Goal: Task Accomplishment & Management: Use online tool/utility

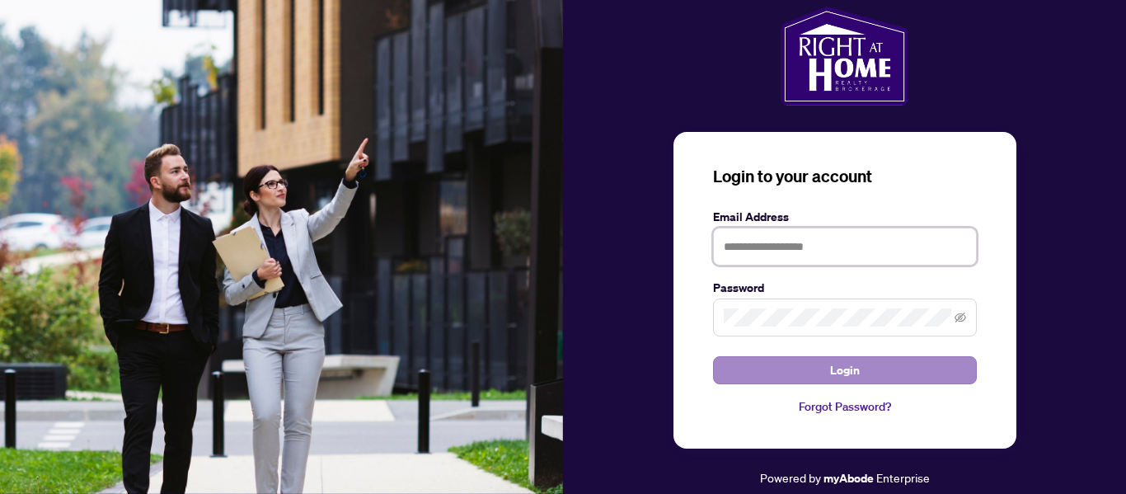
type input "**********"
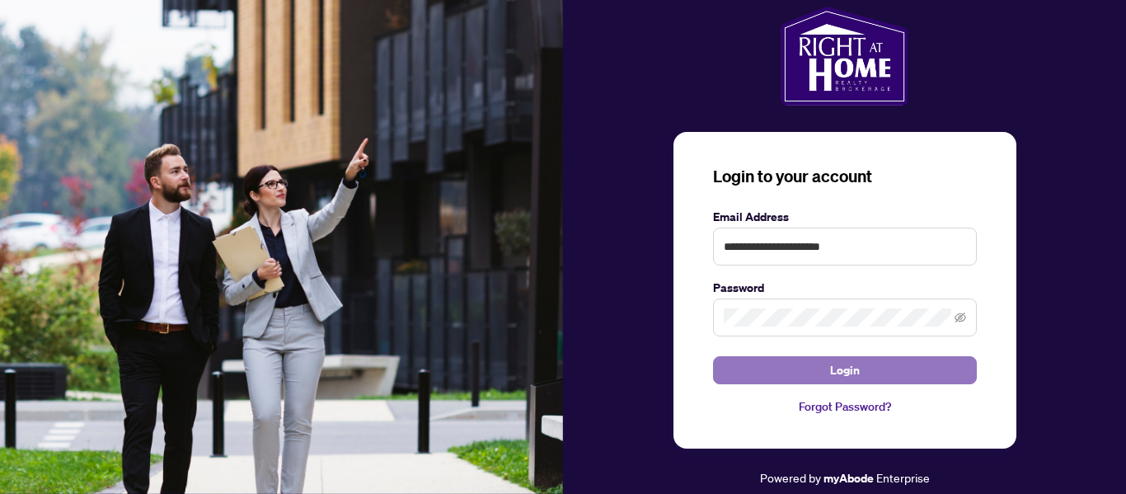
click at [890, 364] on button "Login" at bounding box center [845, 370] width 264 height 28
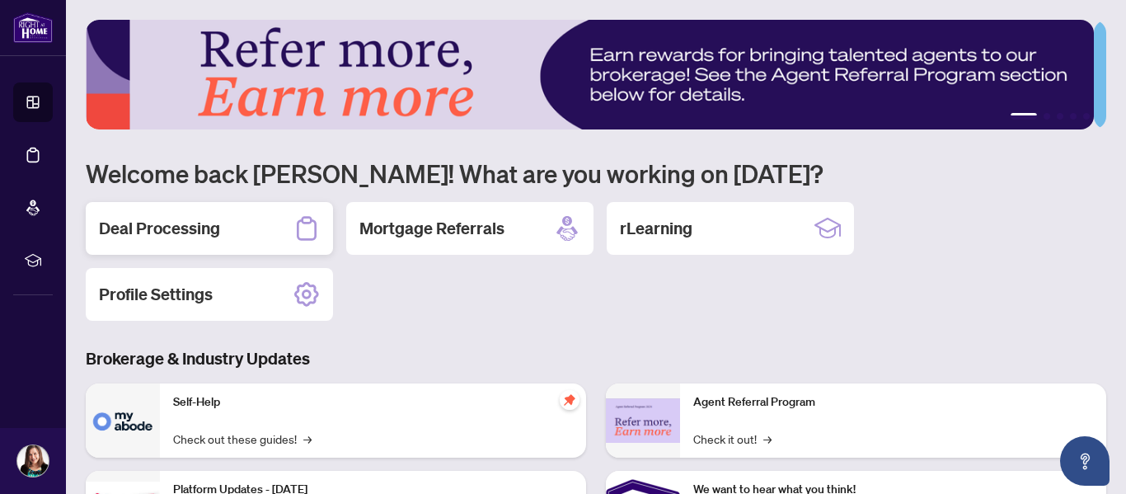
click at [222, 224] on div "Deal Processing" at bounding box center [209, 228] width 247 height 53
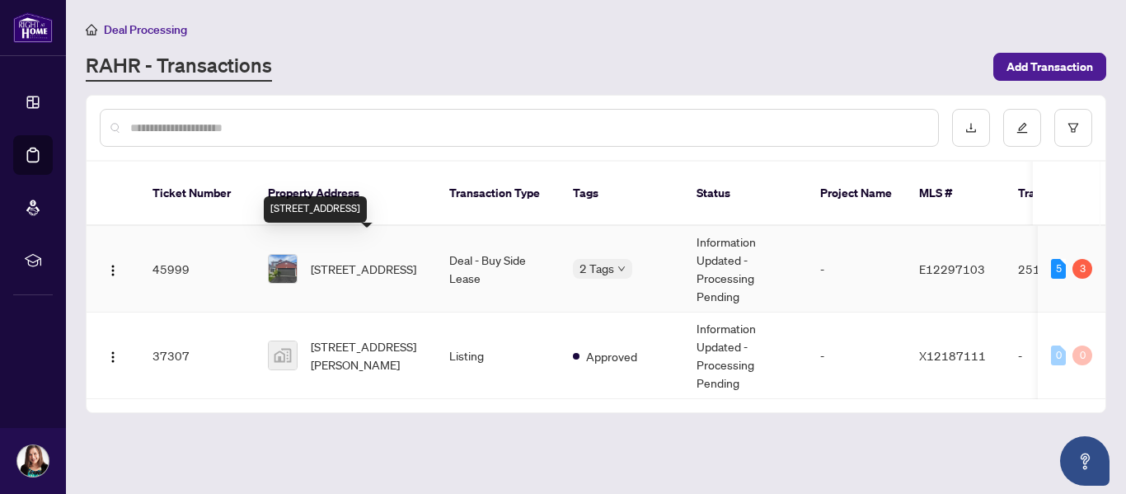
click at [342, 260] on span "[STREET_ADDRESS]" at bounding box center [364, 269] width 106 height 18
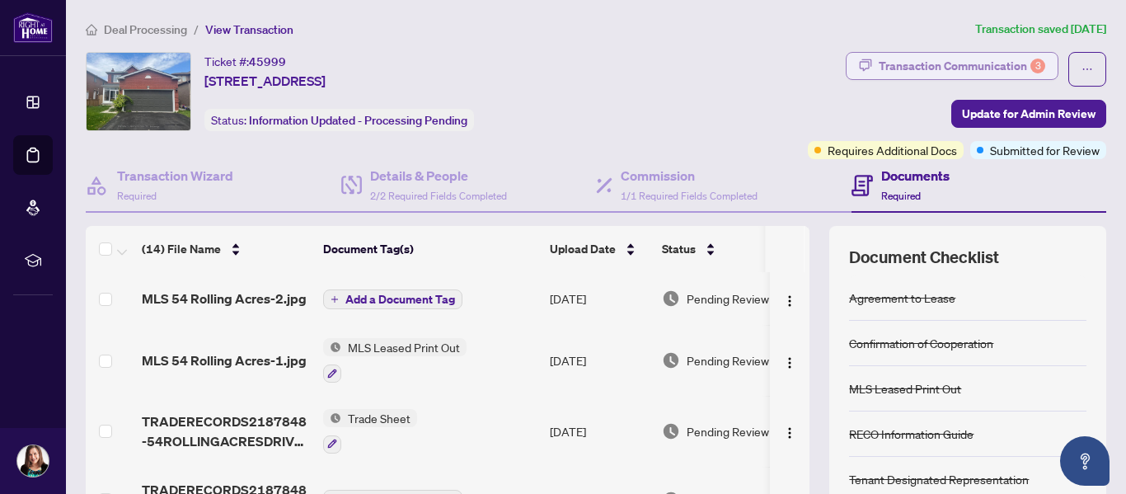
click at [946, 68] on div "Transaction Communication 3" at bounding box center [962, 66] width 167 height 26
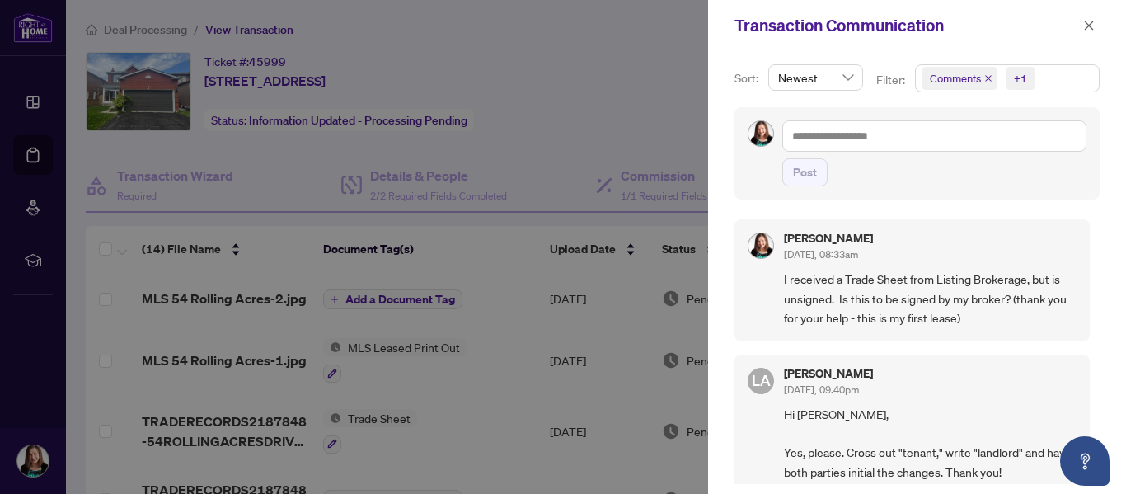
click at [665, 63] on div at bounding box center [563, 247] width 1126 height 494
click at [1101, 22] on div "Transaction Communication" at bounding box center [917, 25] width 418 height 51
click at [1090, 25] on icon "close" at bounding box center [1089, 25] width 9 height 9
